Goal: Information Seeking & Learning: Learn about a topic

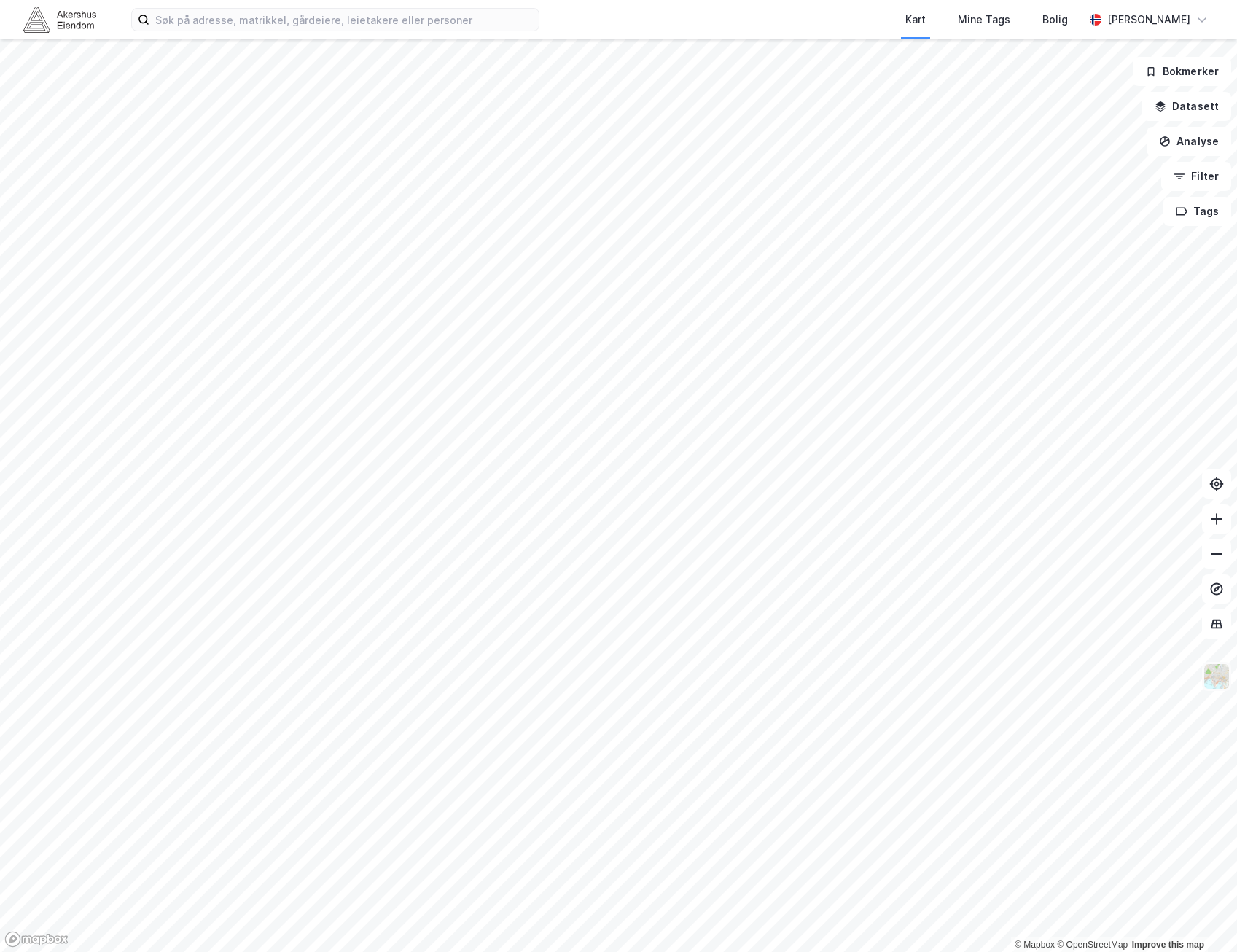
click at [1226, 682] on img at bounding box center [1217, 676] width 28 height 28
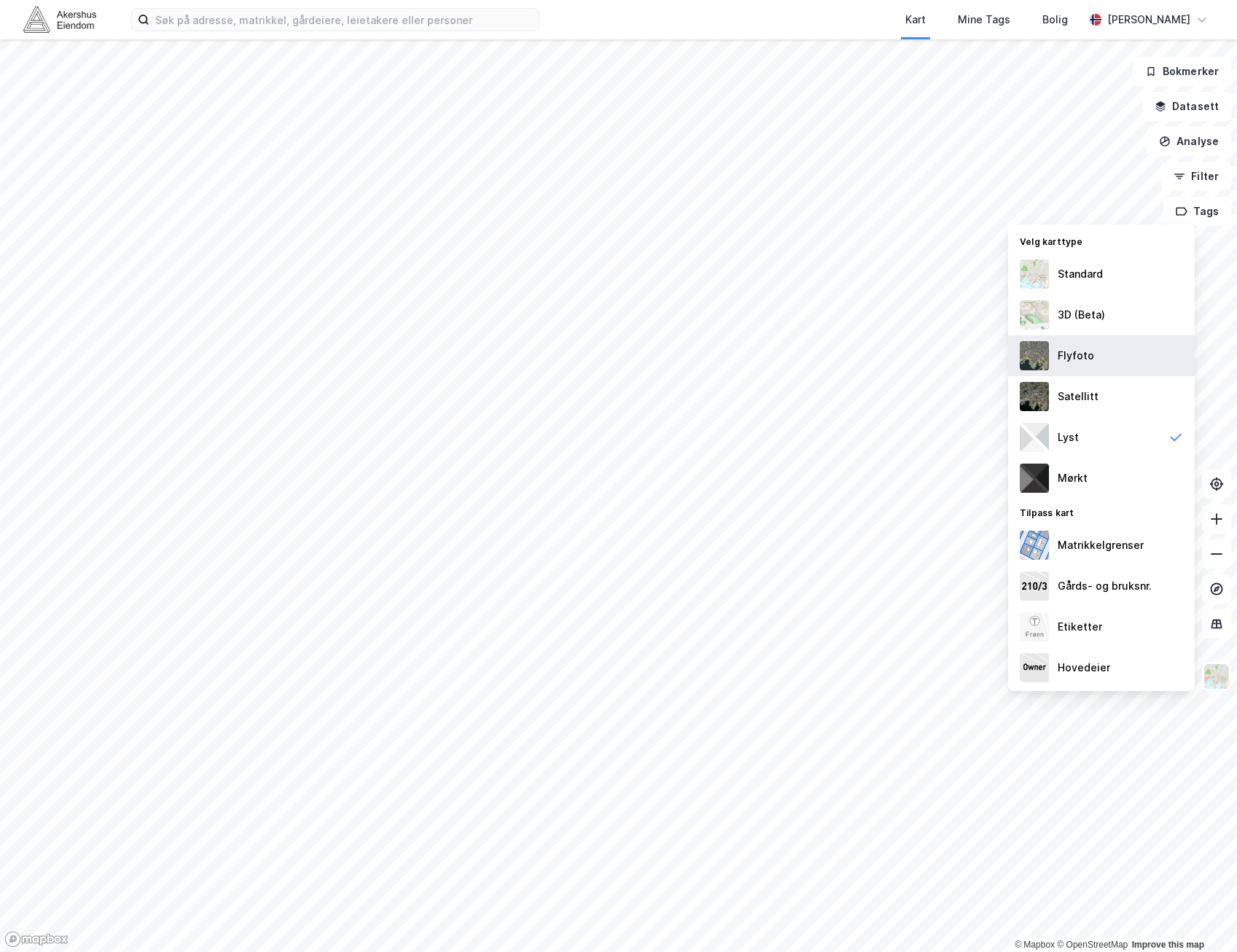
click at [1152, 354] on div "Flyfoto" at bounding box center [1101, 356] width 187 height 41
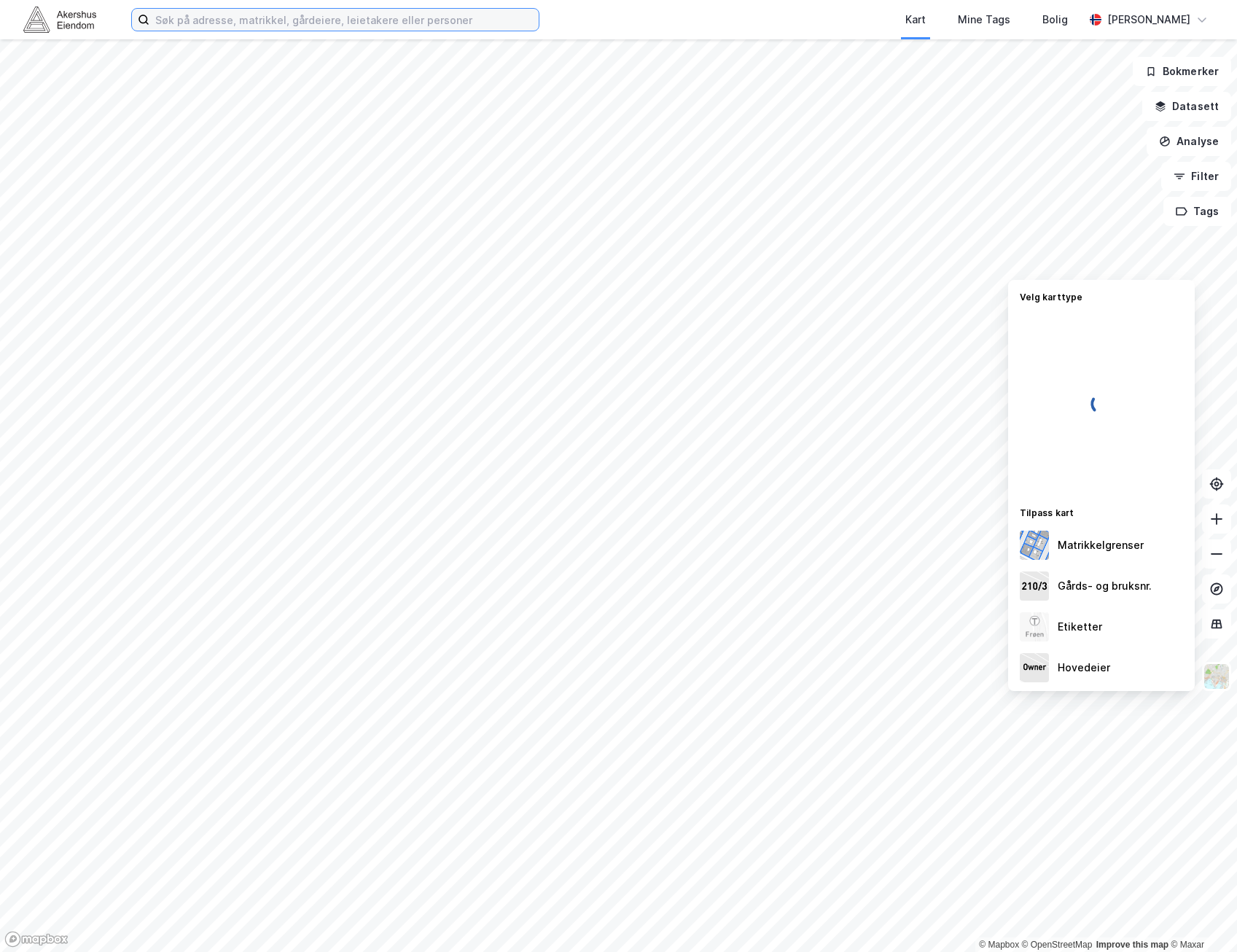
click at [294, 16] on input at bounding box center [344, 20] width 390 height 22
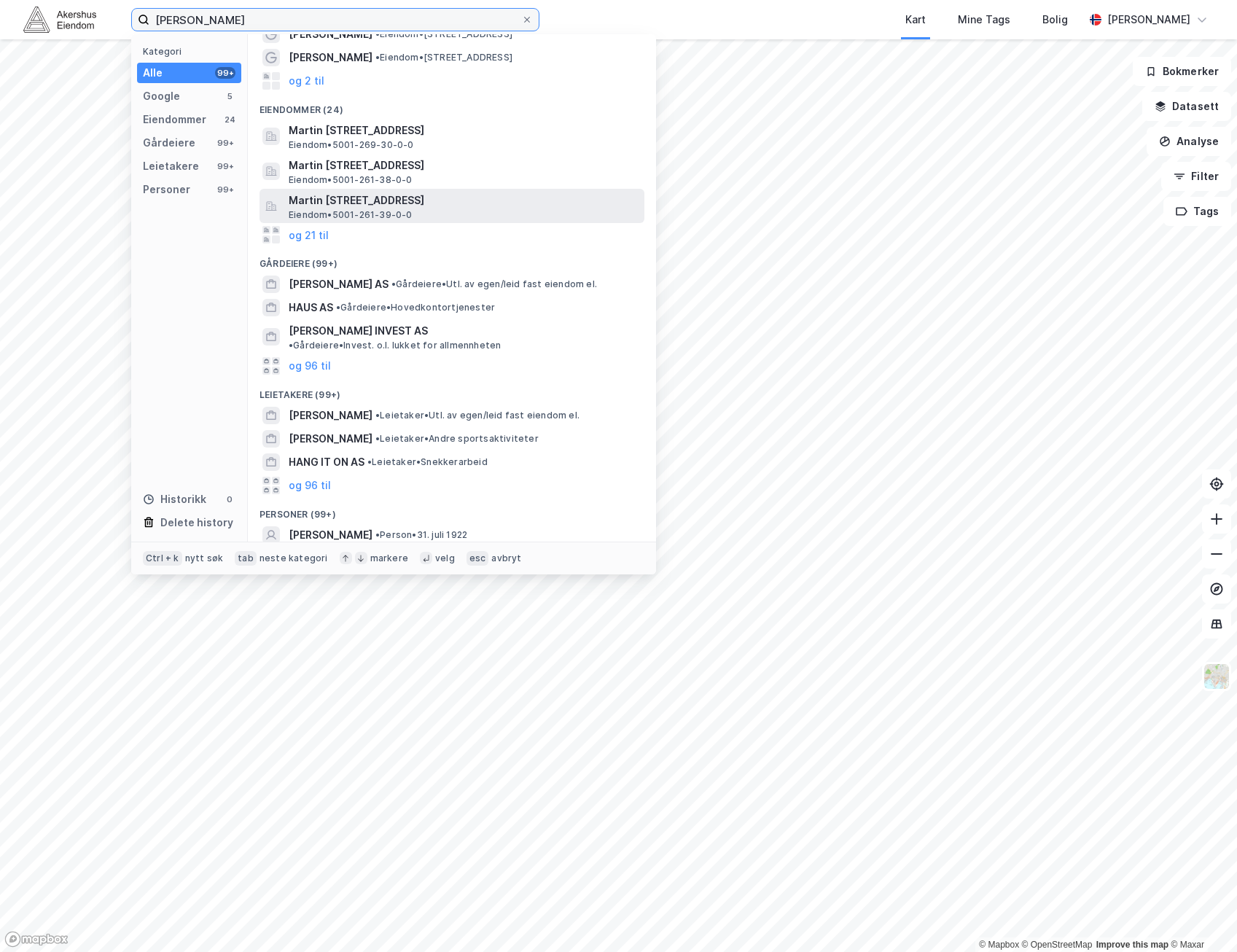
scroll to position [125, 0]
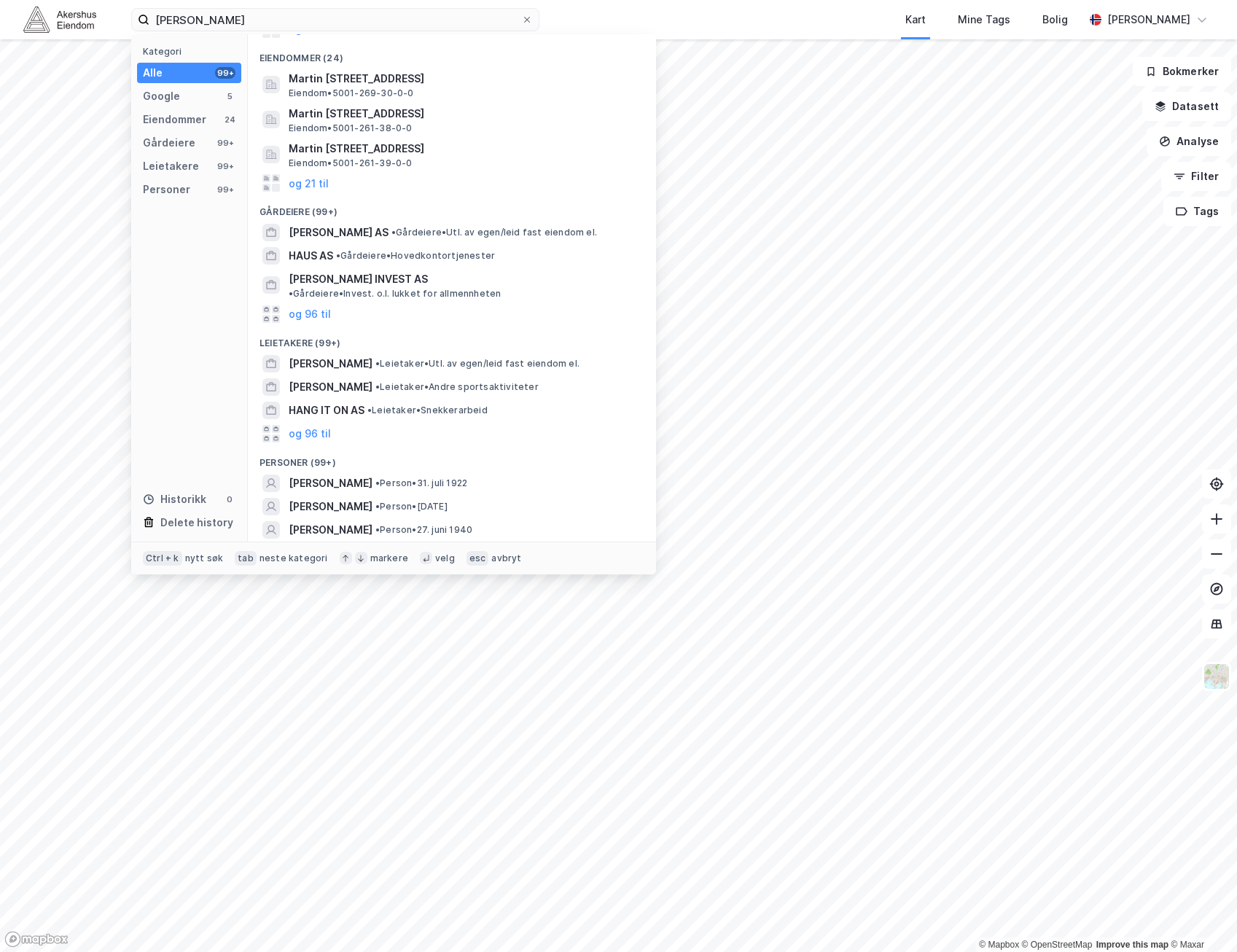
click at [328, 544] on button "og 96 til" at bounding box center [309, 552] width 42 height 18
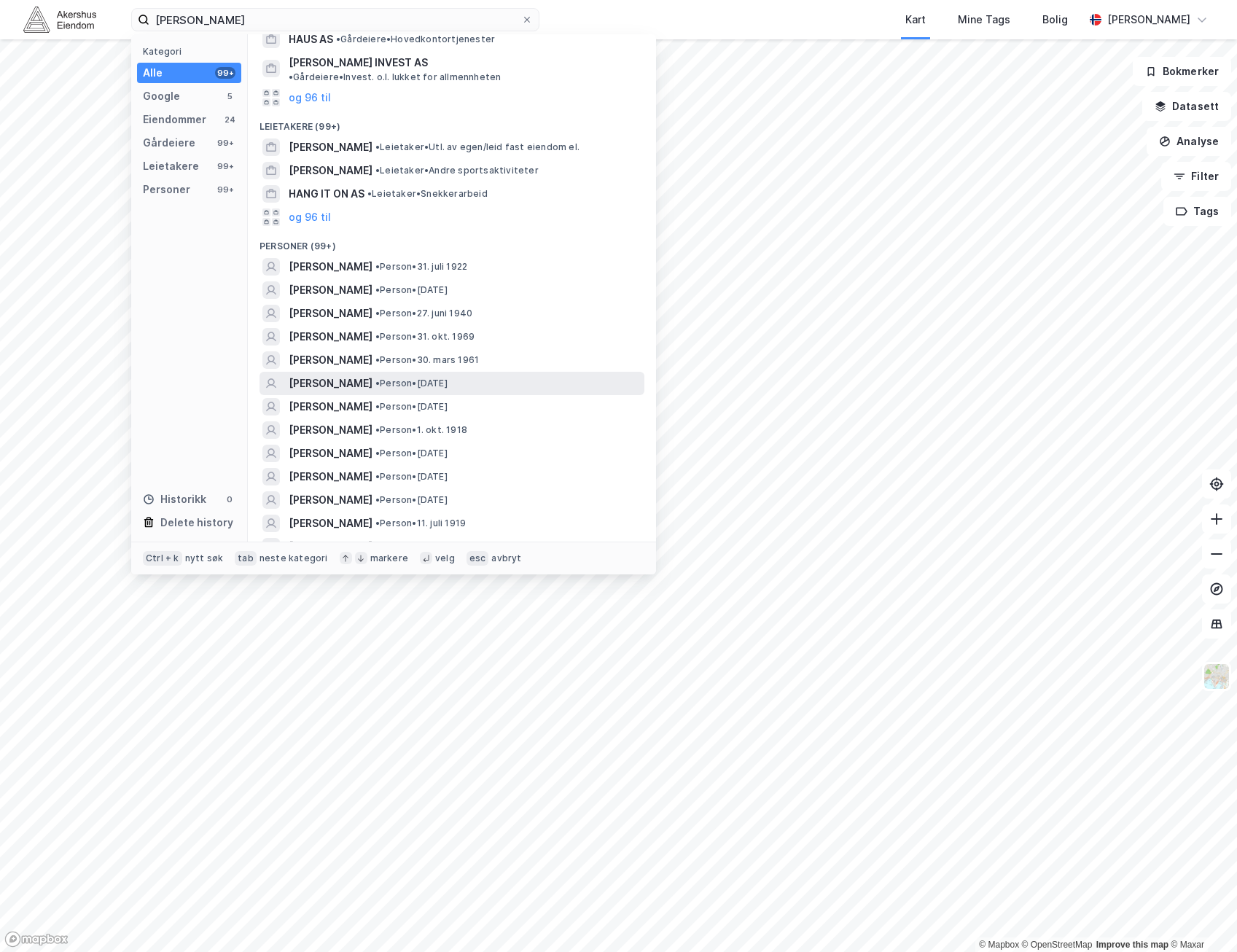
scroll to position [343, 0]
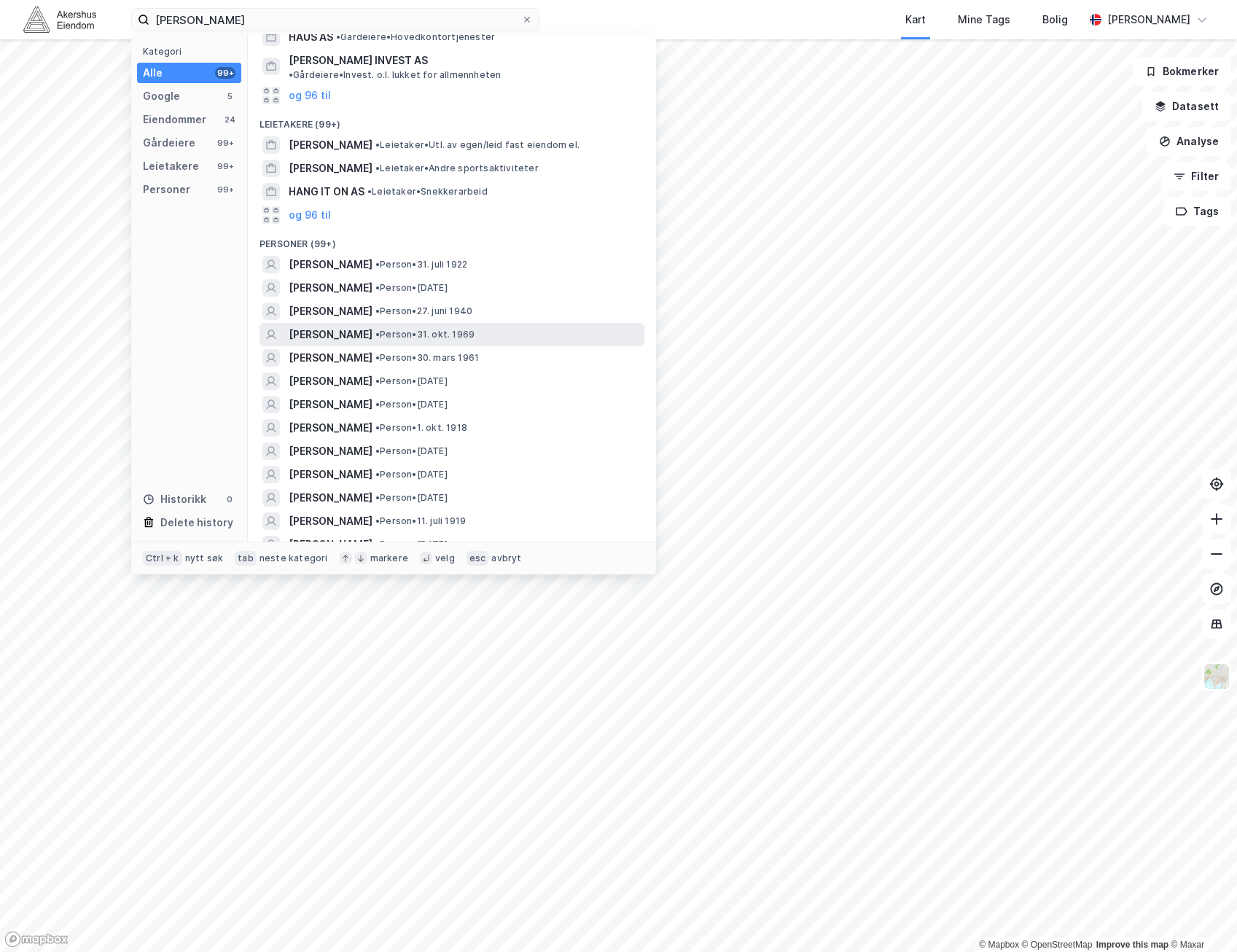
click at [552, 325] on div "HANS MARTIN HAUG • Person • 31. okt. 1969" at bounding box center [464, 334] width 352 height 18
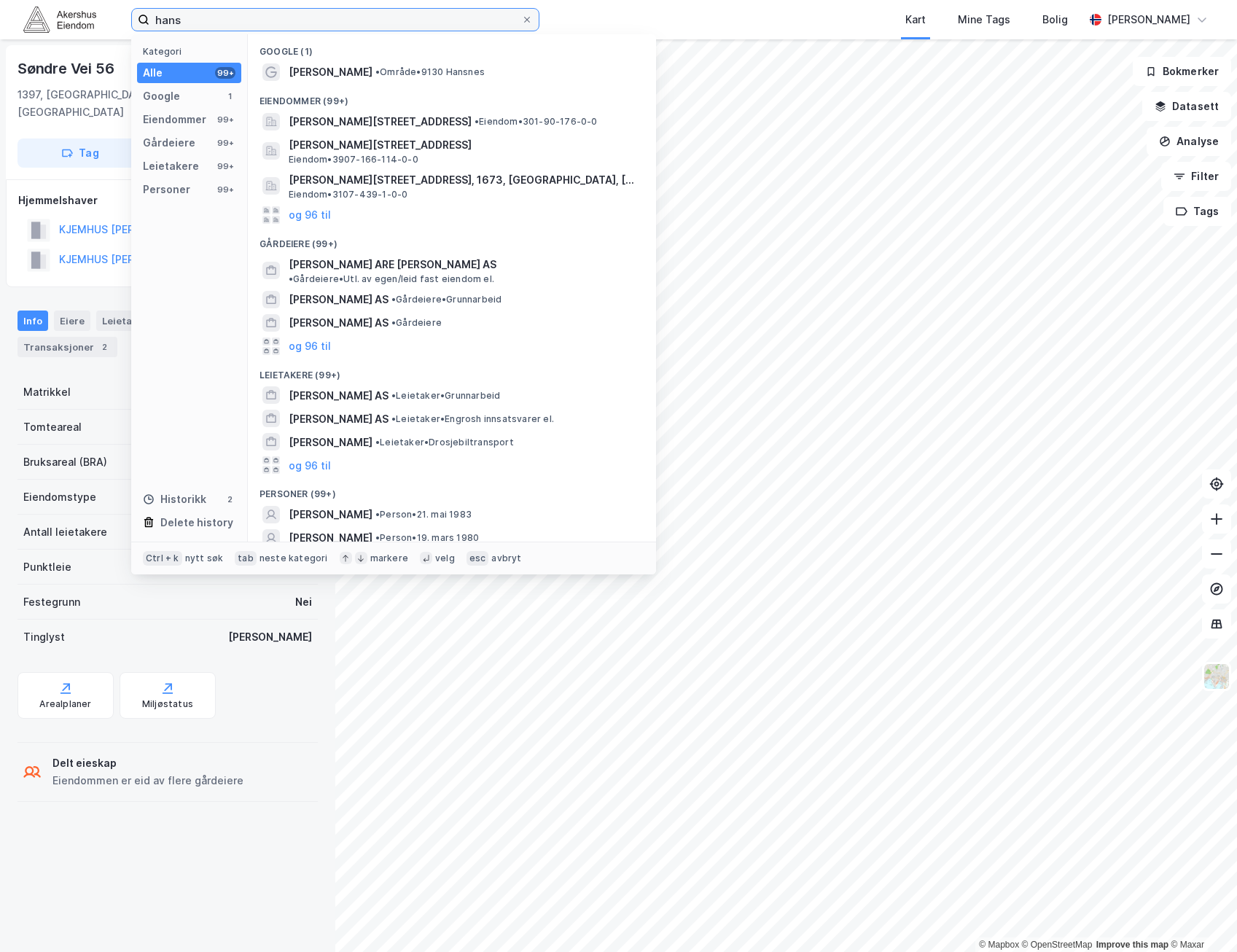
type input "hans"
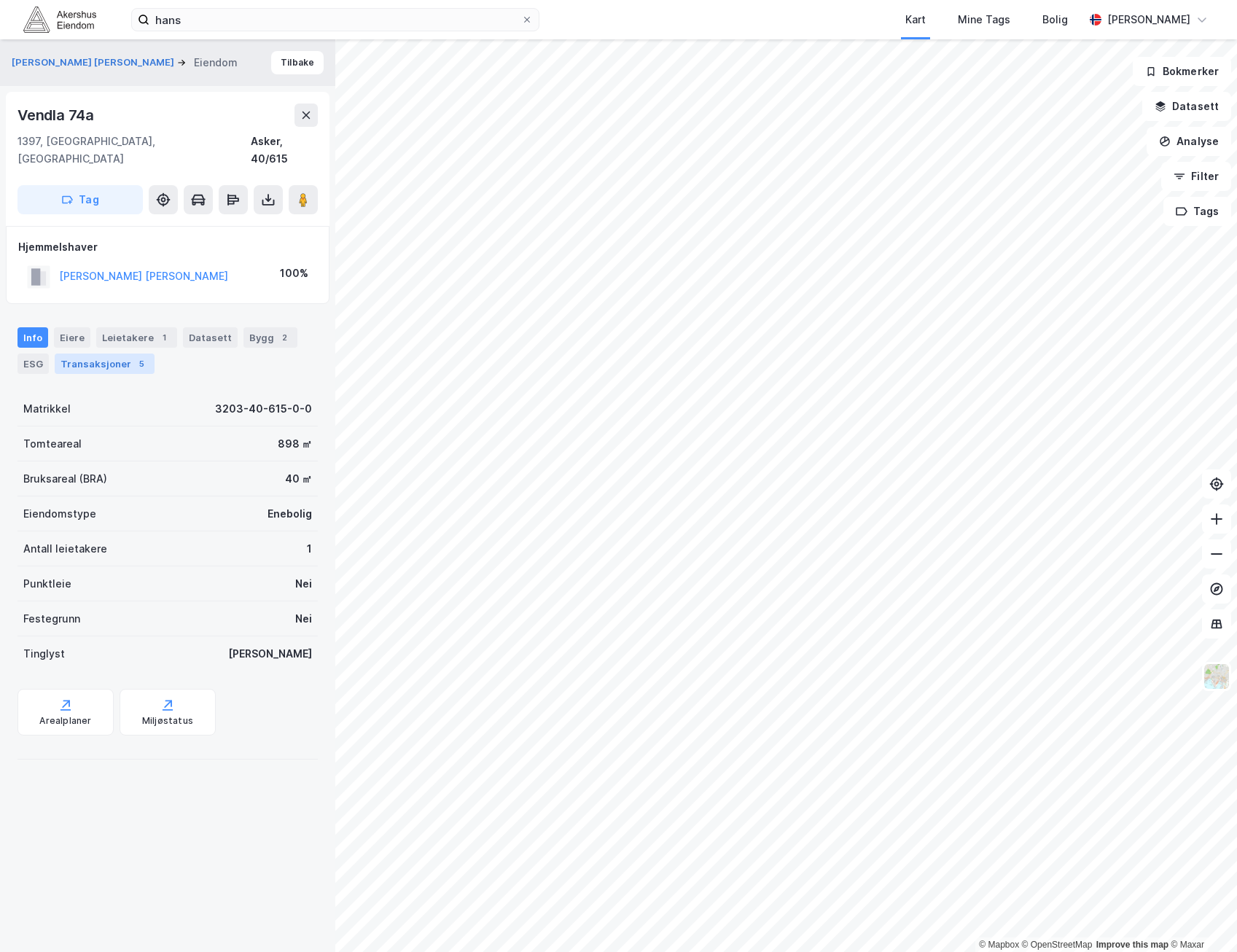
click at [77, 353] on div "Transaksjoner 5" at bounding box center [104, 364] width 100 height 20
